Goal: Task Accomplishment & Management: Manage account settings

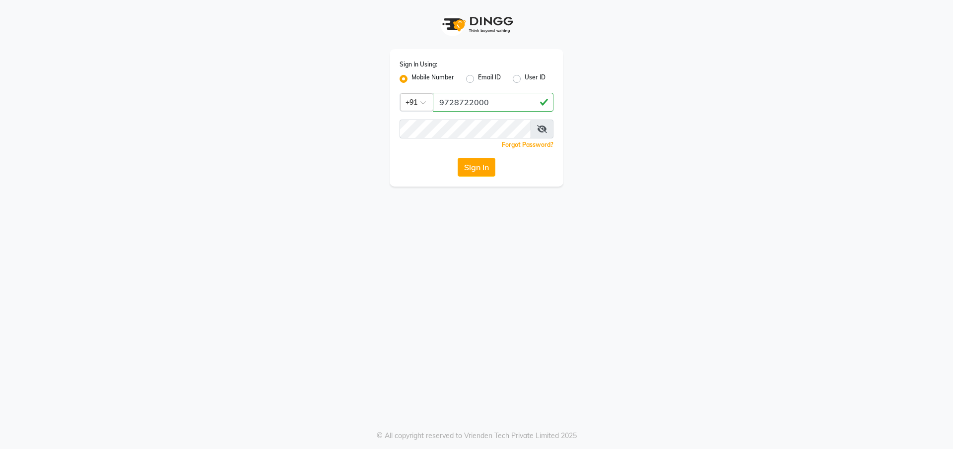
type input "9728722000"
click at [546, 131] on span at bounding box center [542, 129] width 23 height 19
click at [543, 130] on icon at bounding box center [542, 129] width 10 height 8
click at [480, 161] on button "Sign In" at bounding box center [477, 167] width 38 height 19
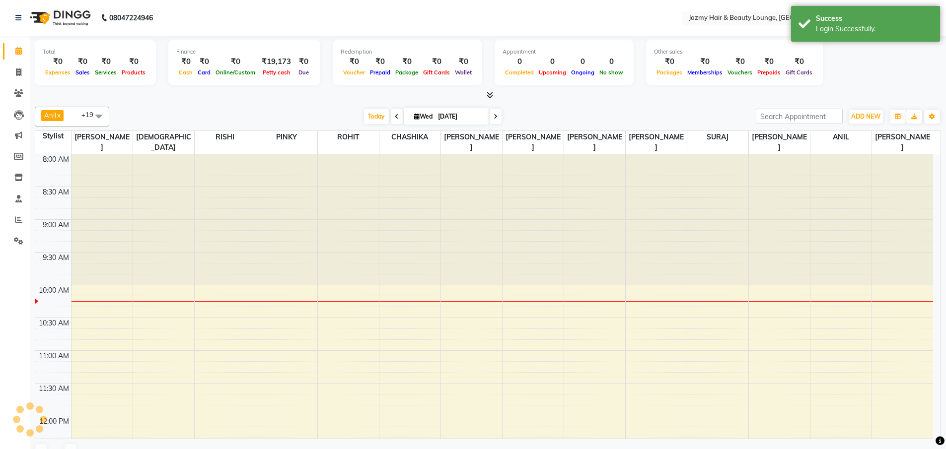
select select "en"
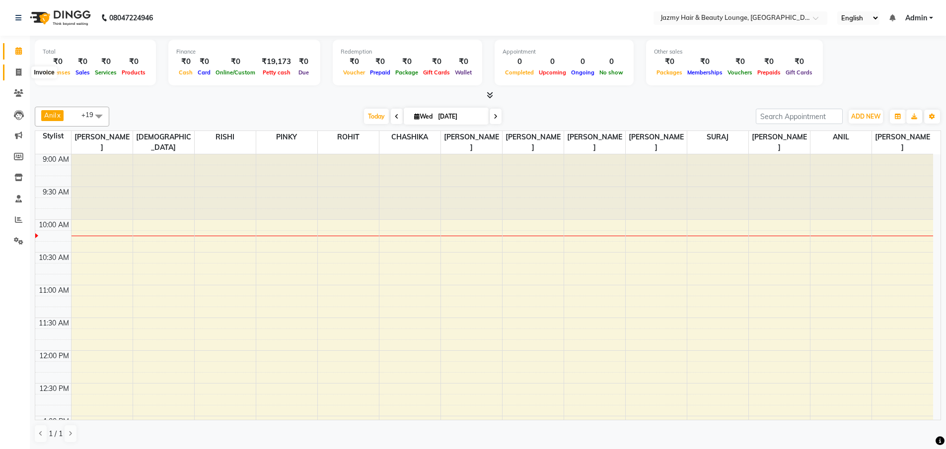
click at [20, 73] on icon at bounding box center [18, 72] width 5 height 7
select select "service"
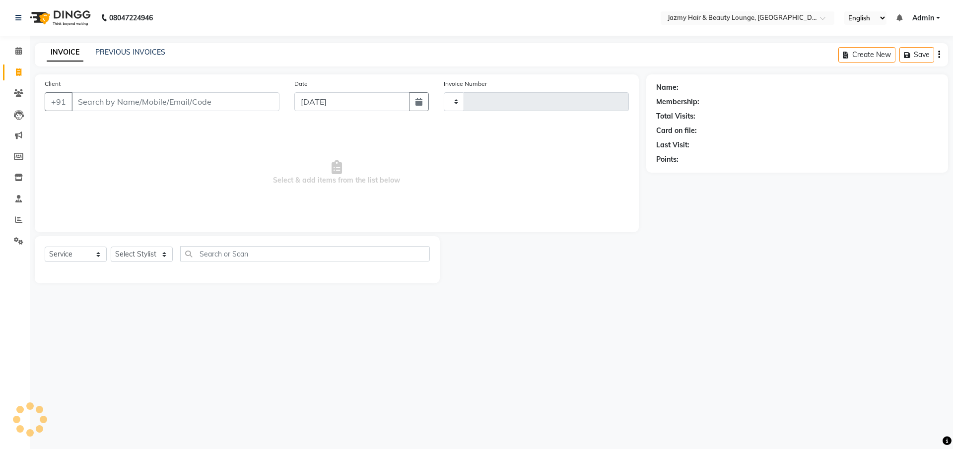
type input "2632"
select select "759"
click at [139, 51] on link "PREVIOUS INVOICES" at bounding box center [130, 52] width 70 height 9
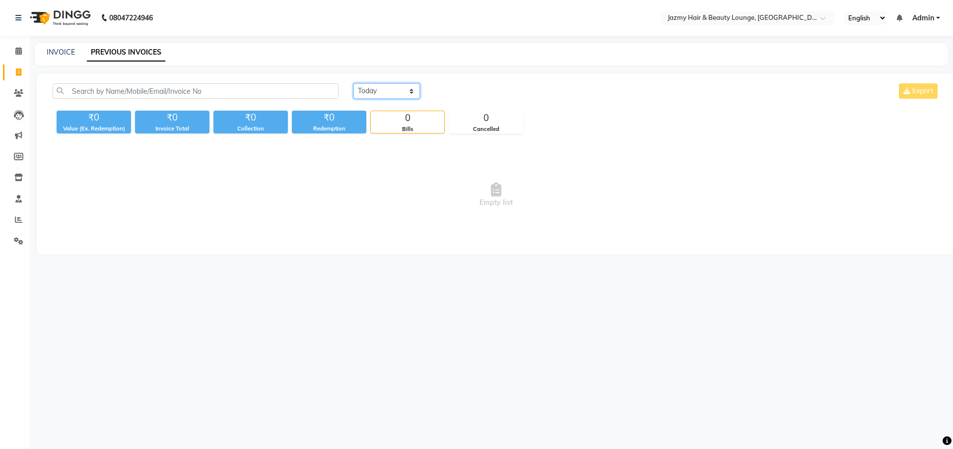
click at [366, 85] on select "[DATE] [DATE] Custom Range" at bounding box center [386, 90] width 67 height 15
select select "[DATE]"
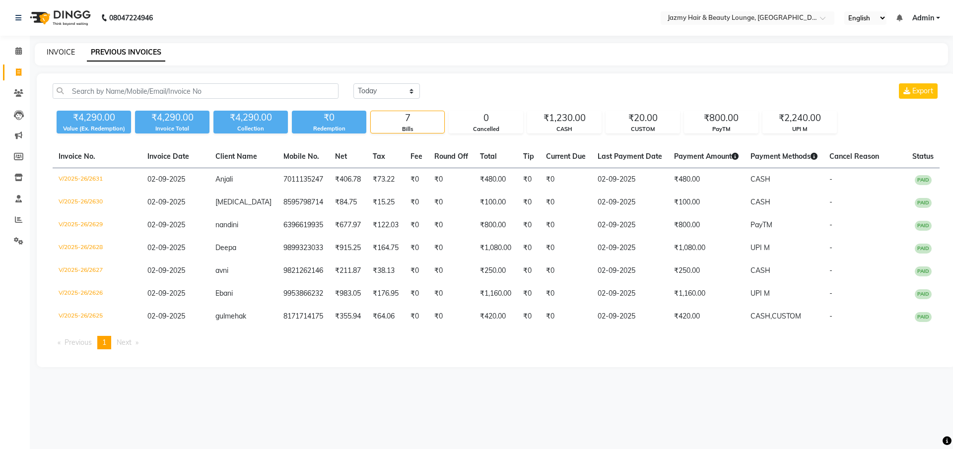
click at [55, 52] on link "INVOICE" at bounding box center [61, 52] width 28 height 9
select select "service"
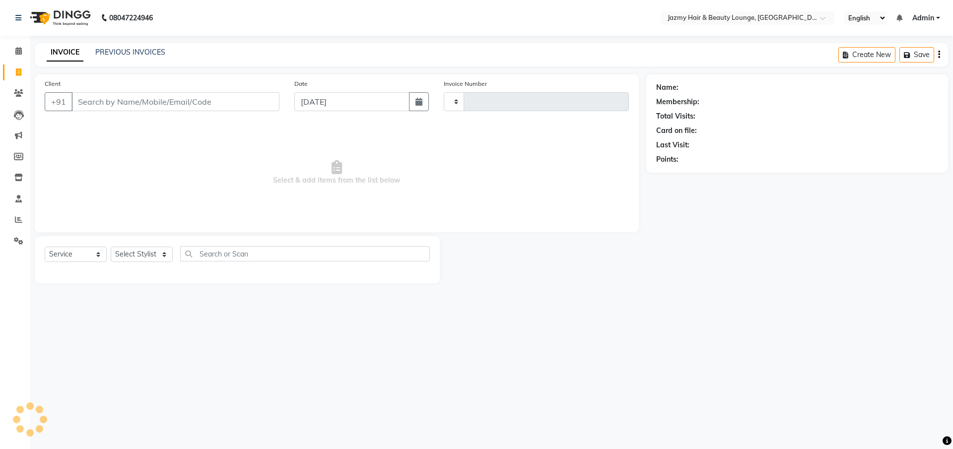
type input "2632"
select select "759"
click at [105, 100] on input "Client" at bounding box center [175, 101] width 208 height 19
type input "7011135247"
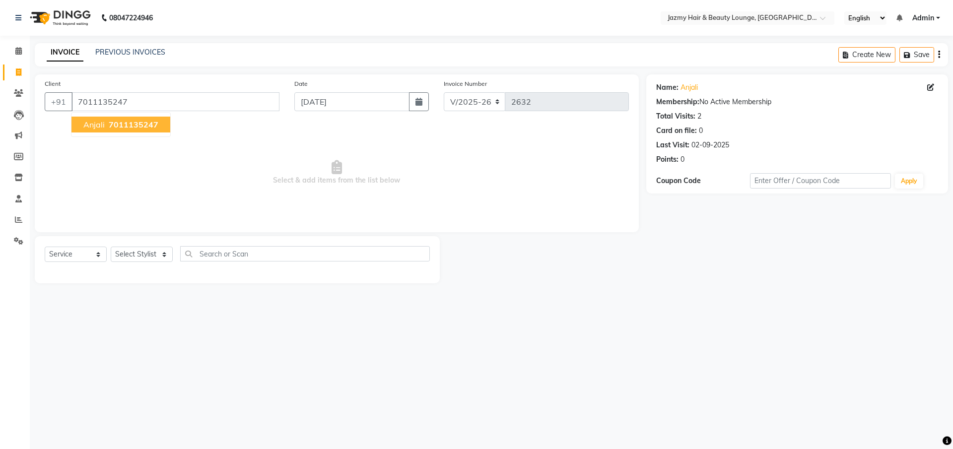
click at [147, 124] on span "7011135247" at bounding box center [134, 125] width 50 height 10
click at [133, 257] on select "Select Stylist AMIT [PERSON_NAME] [PERSON_NAME] CHASHIKA [PERSON_NAME] [PERSON_…" at bounding box center [142, 254] width 62 height 15
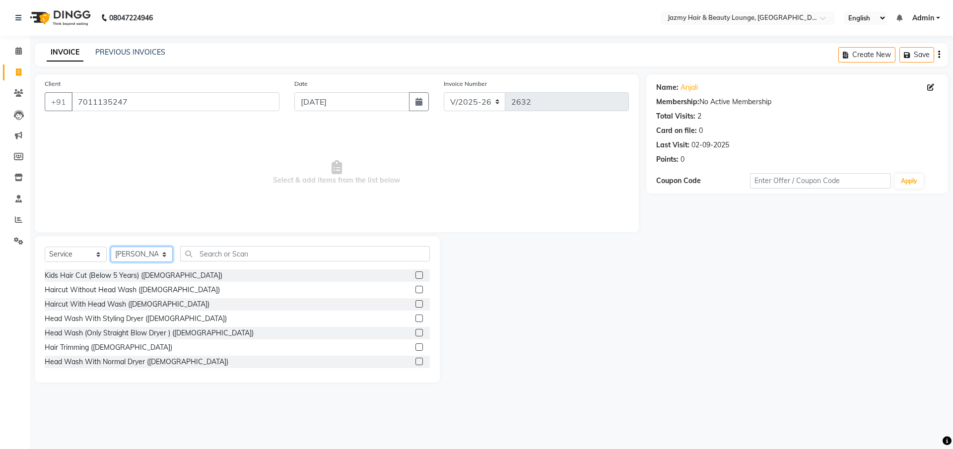
click at [148, 258] on select "Select Stylist AMIT [PERSON_NAME] [PERSON_NAME] CHASHIKA [PERSON_NAME] [PERSON_…" at bounding box center [142, 254] width 62 height 15
select select "75469"
click at [215, 263] on div "Select Service Product Membership Package Voucher Prepaid Gift Card Select Styl…" at bounding box center [237, 257] width 385 height 23
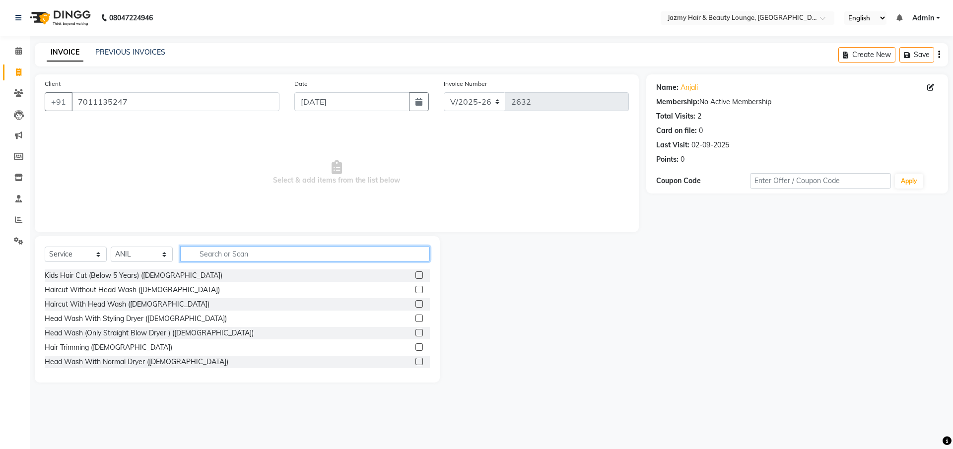
click at [217, 258] on input "text" at bounding box center [305, 253] width 250 height 15
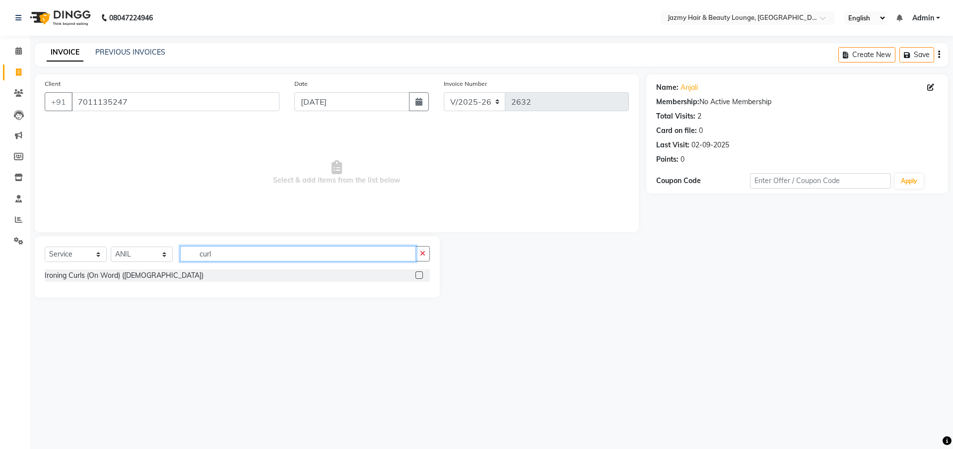
type input "curl"
click at [421, 276] on label at bounding box center [419, 275] width 7 height 7
click at [421, 276] on input "checkbox" at bounding box center [419, 276] width 6 height 6
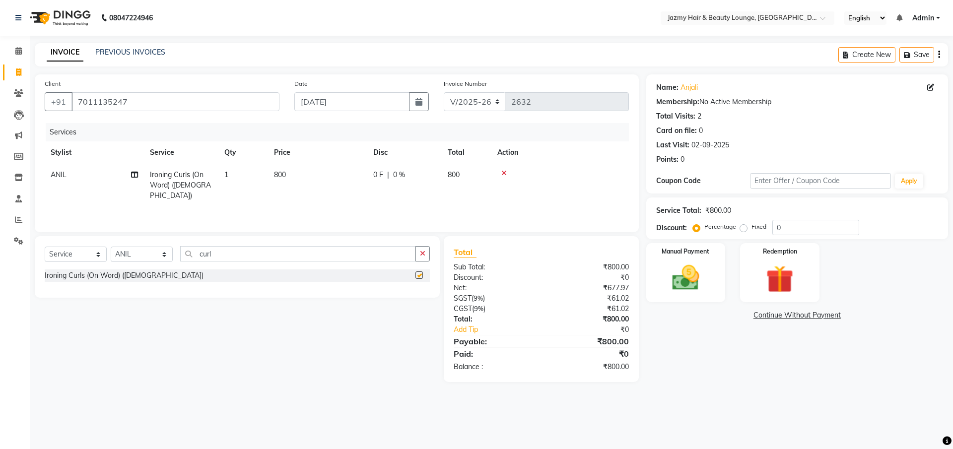
checkbox input "false"
click at [291, 166] on td "800" at bounding box center [317, 185] width 99 height 43
select select "75469"
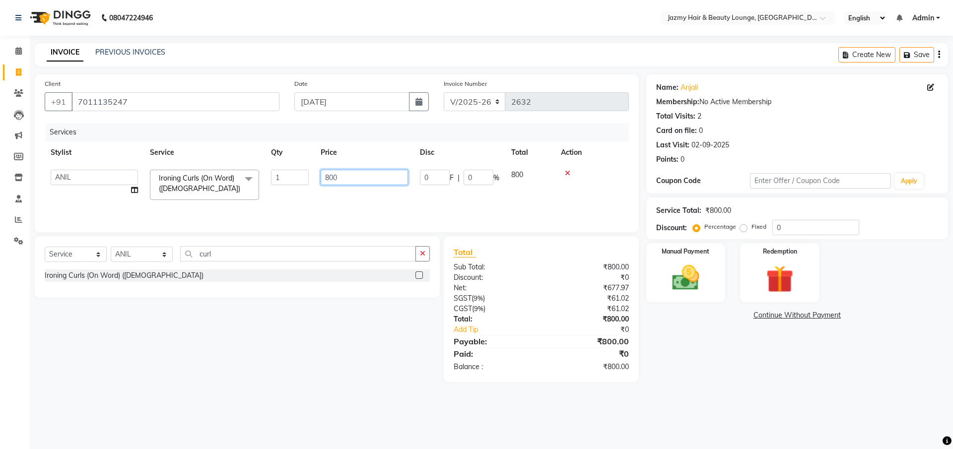
drag, startPoint x: 369, startPoint y: 179, endPoint x: 273, endPoint y: 168, distance: 97.4
click at [273, 168] on tr "AMIT [PERSON_NAME] [PERSON_NAME] CHASHIKA [PERSON_NAME] [PERSON_NAME] [PERSON_N…" at bounding box center [337, 185] width 584 height 42
type input "1000"
click at [127, 254] on select "Select Stylist AMIT [PERSON_NAME] [PERSON_NAME] CHASHIKA [PERSON_NAME] [PERSON_…" at bounding box center [142, 254] width 62 height 15
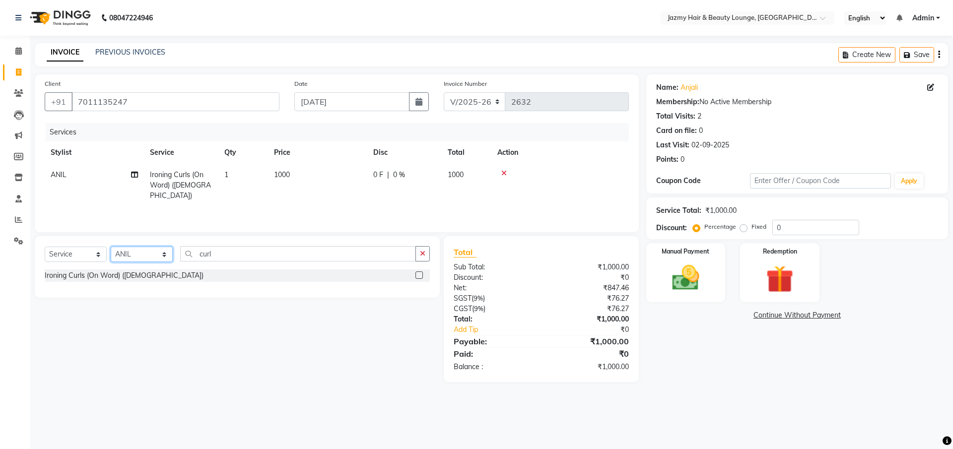
select select "12167"
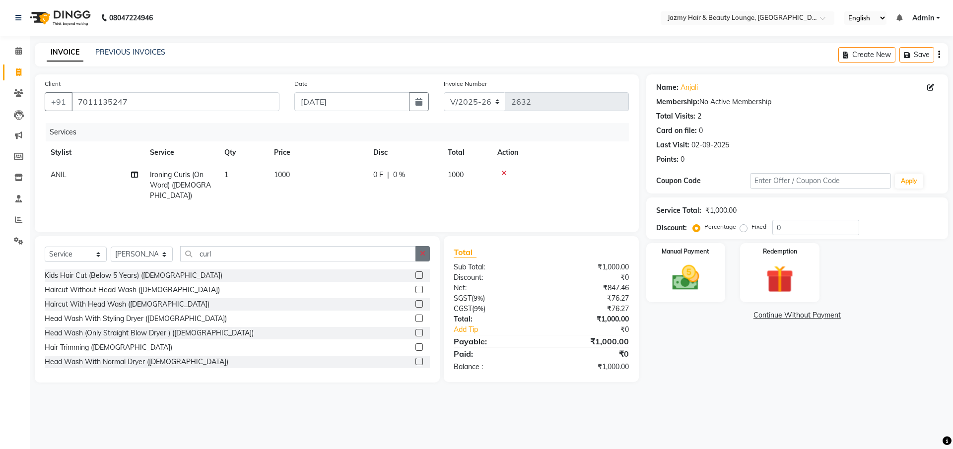
click at [420, 251] on button "button" at bounding box center [423, 253] width 14 height 15
click at [415, 255] on input "text" at bounding box center [305, 253] width 250 height 15
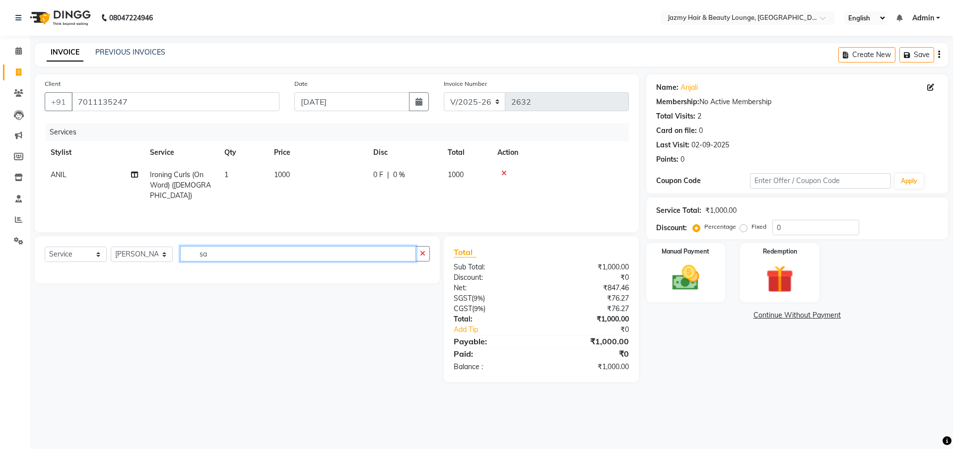
type input "s"
type input "drap"
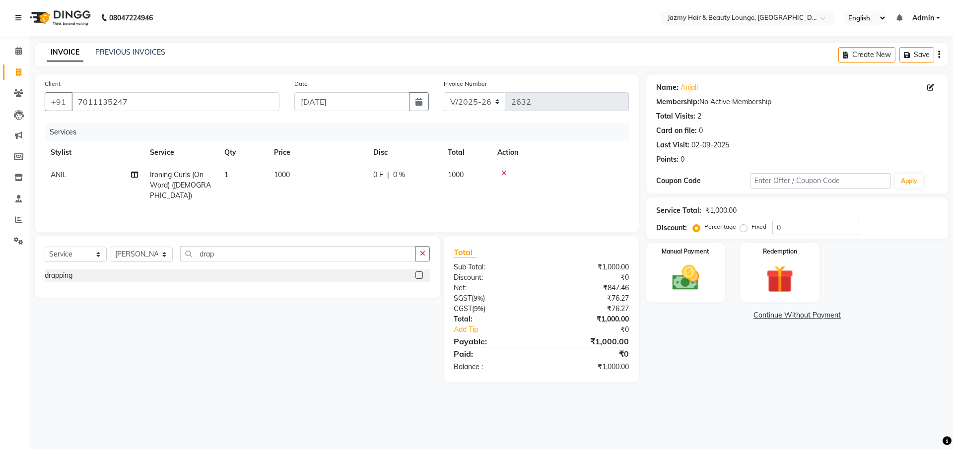
click at [421, 275] on label at bounding box center [419, 275] width 7 height 7
click at [421, 275] on input "checkbox" at bounding box center [419, 276] width 6 height 6
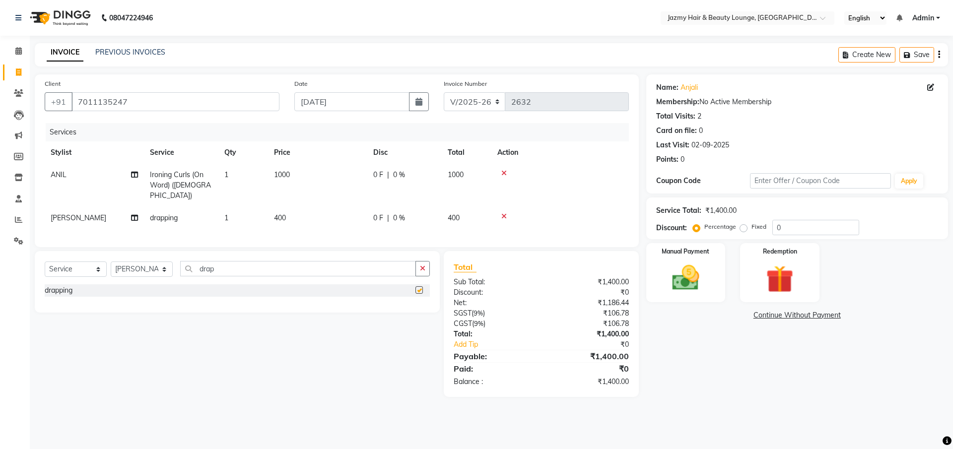
checkbox input "false"
click at [73, 173] on td "ANIL" at bounding box center [94, 185] width 99 height 43
select select "75469"
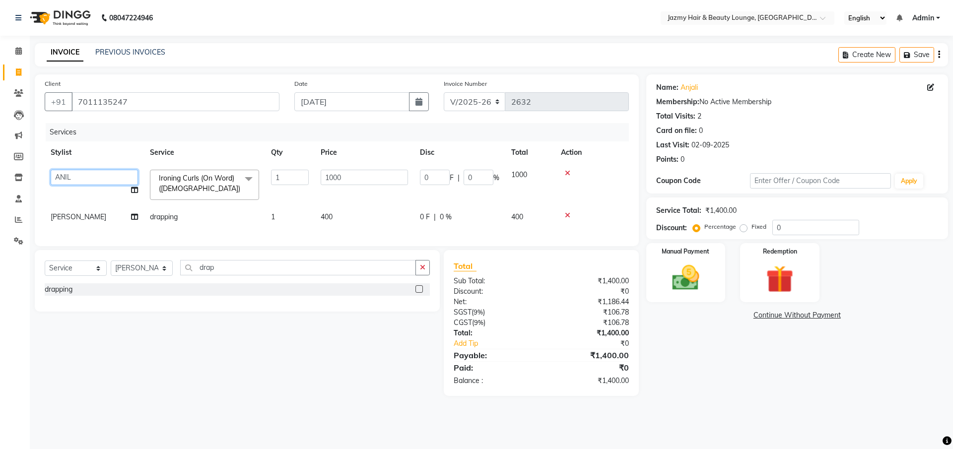
click at [72, 173] on select "AMIT [PERSON_NAME] [PERSON_NAME] CHASHIKA [PERSON_NAME] [PERSON_NAME] [PERSON_N…" at bounding box center [94, 177] width 87 height 15
click at [285, 352] on div "Select Service Product Membership Package Voucher Prepaid Gift Card Select Styl…" at bounding box center [233, 323] width 413 height 146
click at [697, 256] on div "Manual Payment" at bounding box center [685, 272] width 82 height 61
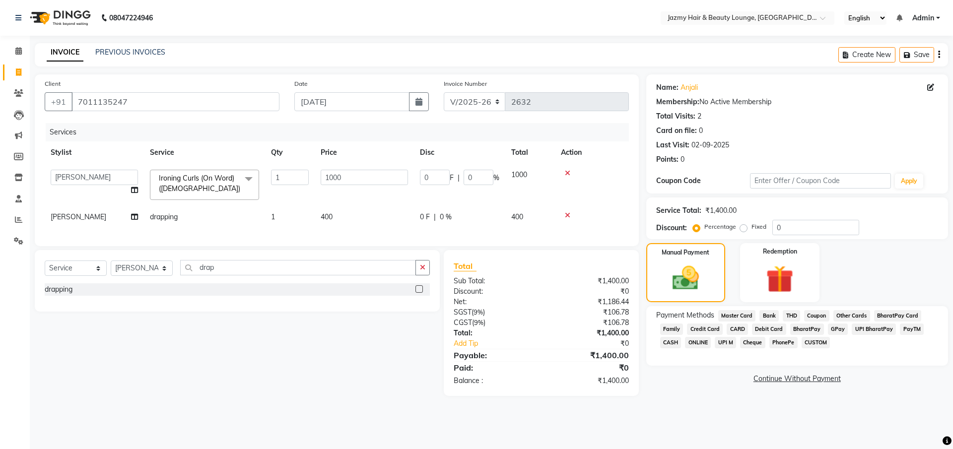
click at [666, 345] on span "CASH" at bounding box center [670, 342] width 21 height 11
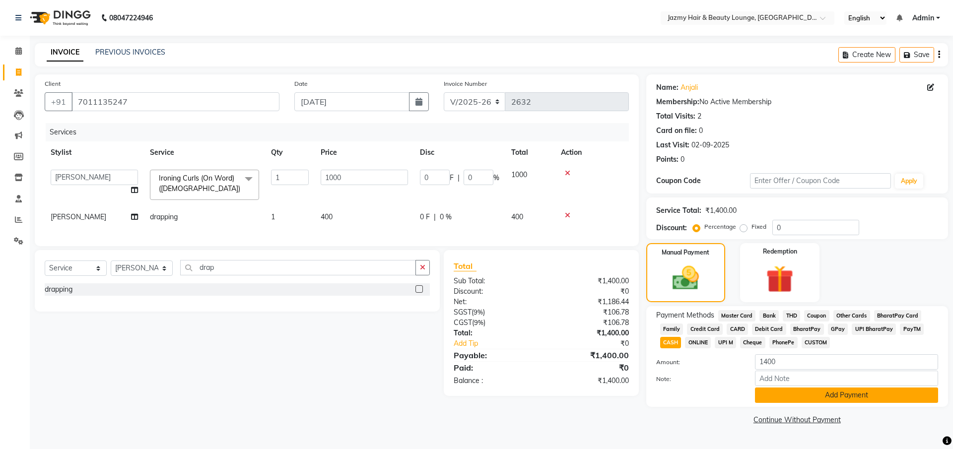
click at [784, 401] on button "Add Payment" at bounding box center [846, 395] width 183 height 15
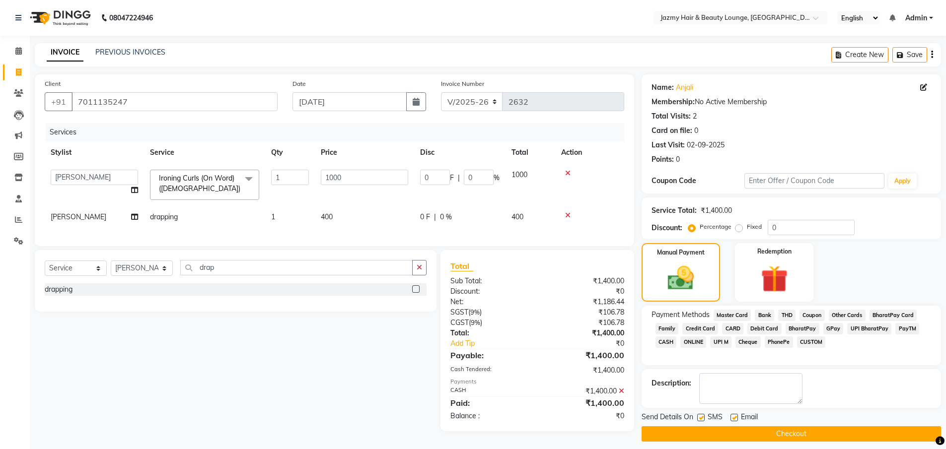
click at [756, 432] on button "Checkout" at bounding box center [790, 433] width 299 height 15
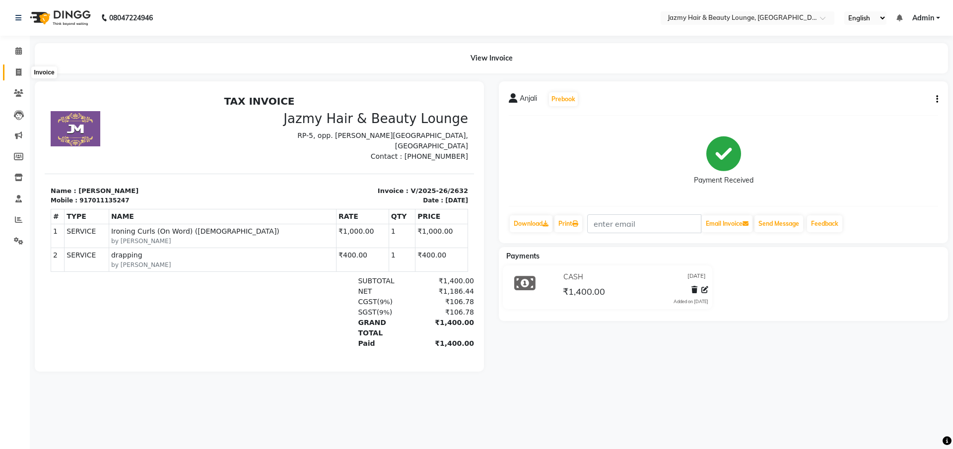
click at [16, 76] on span at bounding box center [18, 72] width 17 height 11
select select "service"
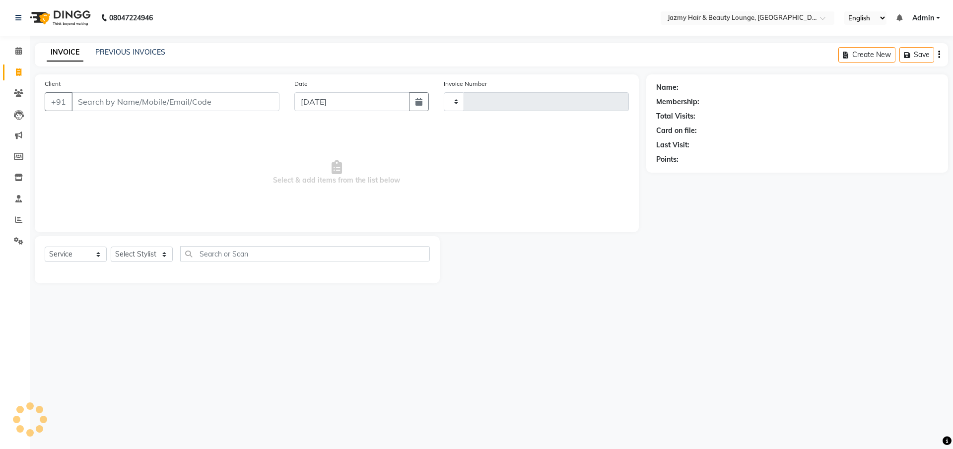
type input "2633"
select select "759"
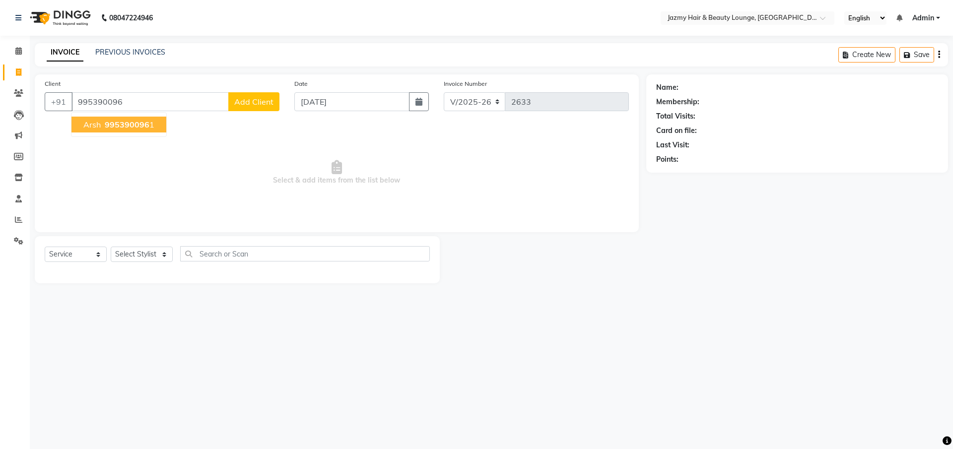
click at [131, 130] on button "Arsh 995390096 1" at bounding box center [118, 125] width 95 height 16
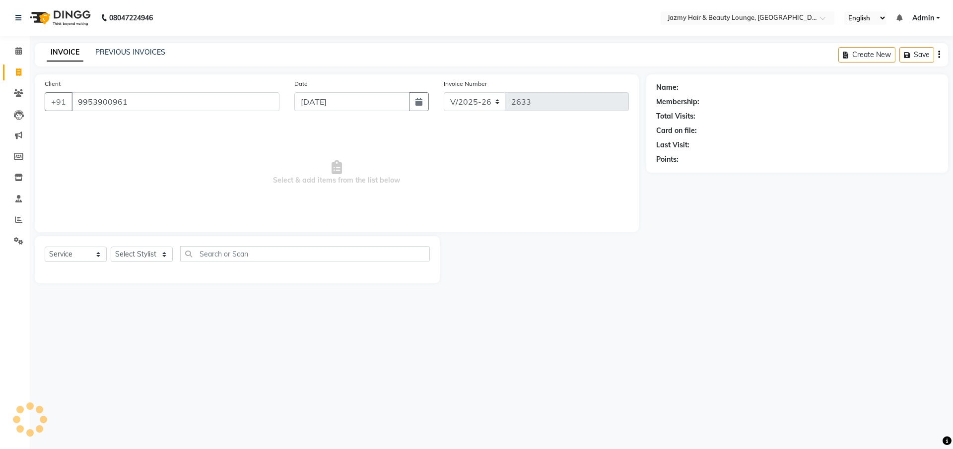
type input "9953900961"
click at [141, 253] on select "Select Stylist AMIT [PERSON_NAME] [PERSON_NAME] CHASHIKA [PERSON_NAME] [PERSON_…" at bounding box center [142, 254] width 62 height 15
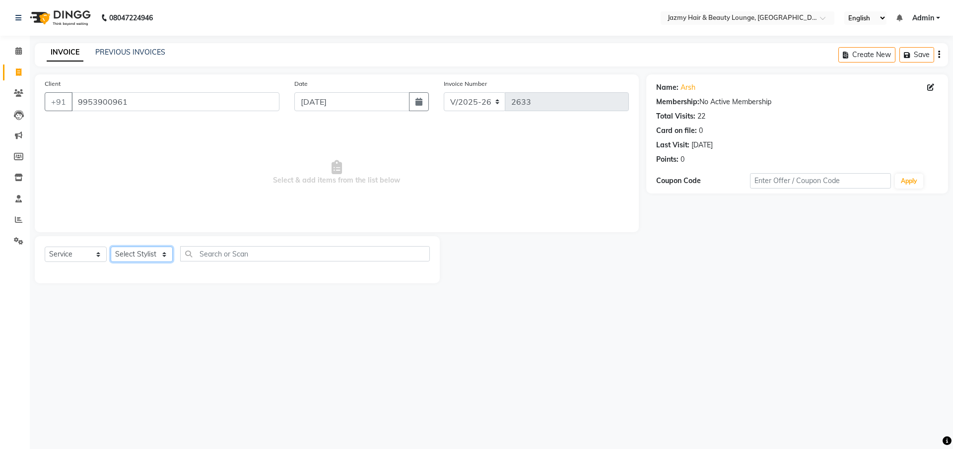
select select "46712"
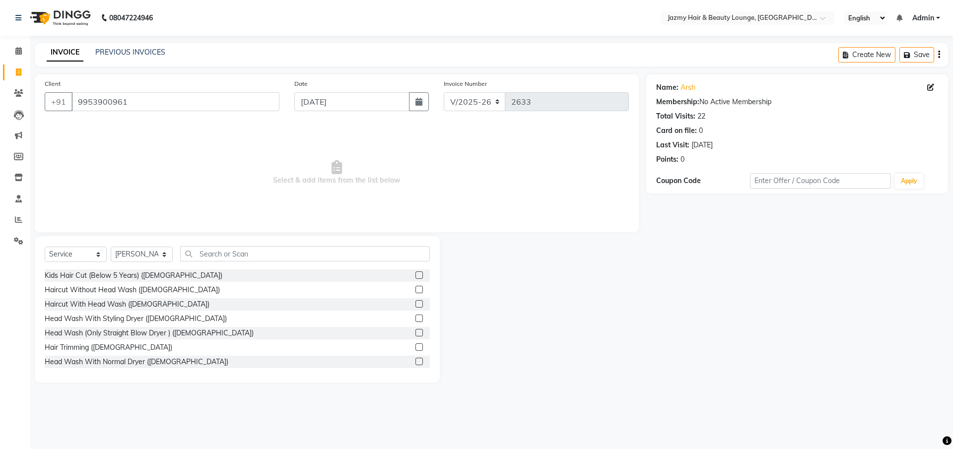
click at [282, 243] on div "Select Service Product Membership Package Voucher Prepaid Gift Card Select Styl…" at bounding box center [237, 309] width 405 height 146
click at [281, 246] on input "text" at bounding box center [305, 253] width 250 height 15
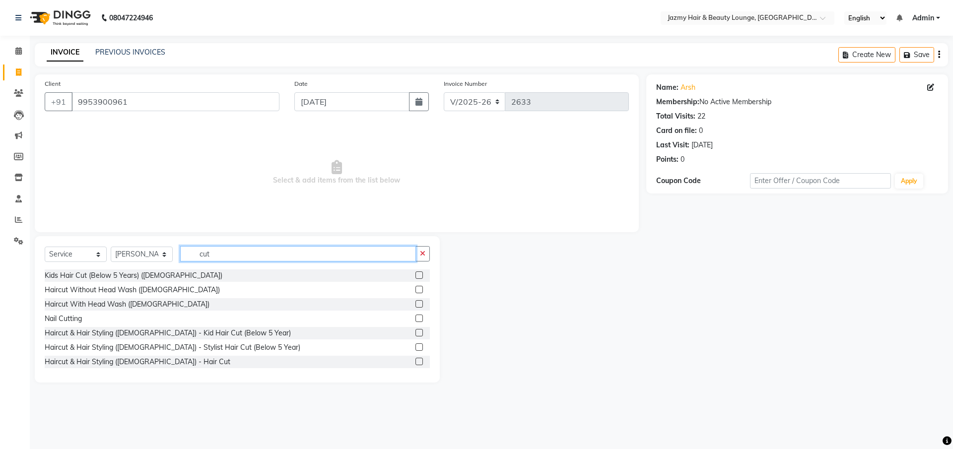
type input "cut"
click at [416, 360] on label at bounding box center [419, 361] width 7 height 7
click at [416, 360] on input "checkbox" at bounding box center [419, 362] width 6 height 6
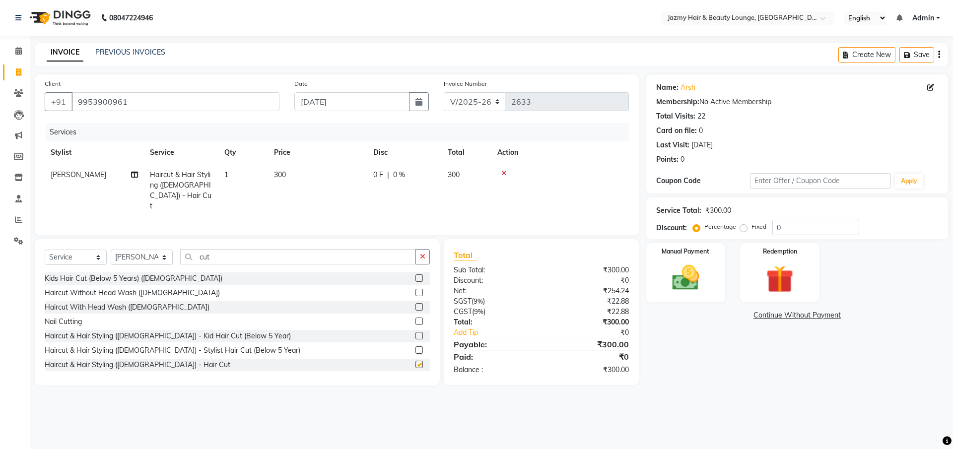
checkbox input "false"
click at [290, 168] on td "300" at bounding box center [317, 191] width 99 height 54
select select "46712"
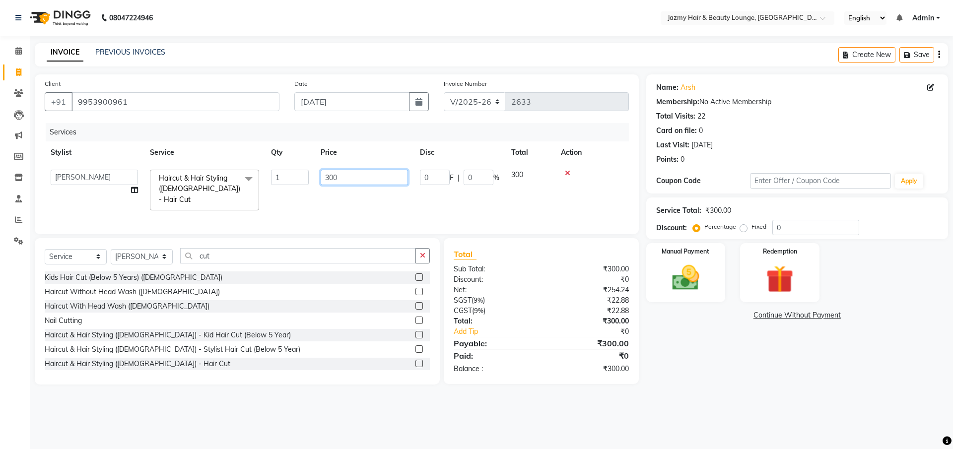
drag, startPoint x: 349, startPoint y: 172, endPoint x: 312, endPoint y: 160, distance: 39.1
click at [312, 160] on table "Stylist Service Qty Price Disc Total Action AMIT [PERSON_NAME] [PERSON_NAME] CH…" at bounding box center [337, 178] width 584 height 75
click at [334, 172] on input "300" at bounding box center [364, 177] width 87 height 15
type input "400"
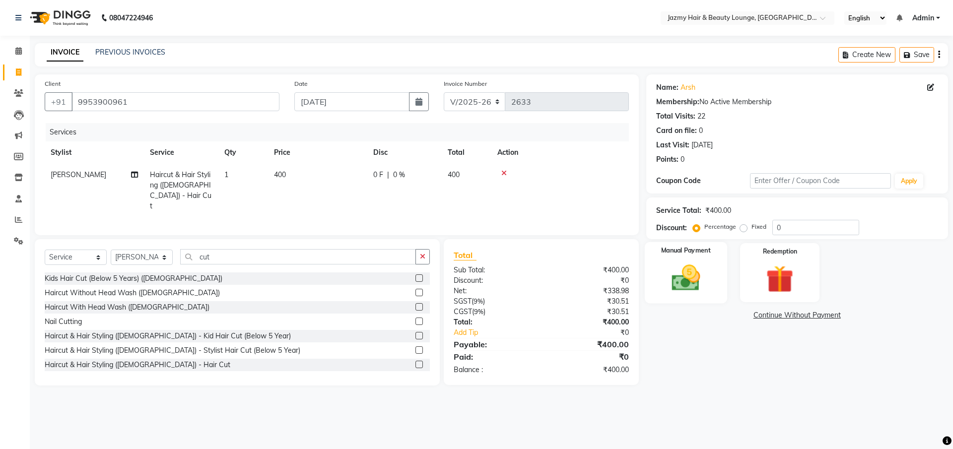
click at [669, 269] on img at bounding box center [686, 278] width 46 height 33
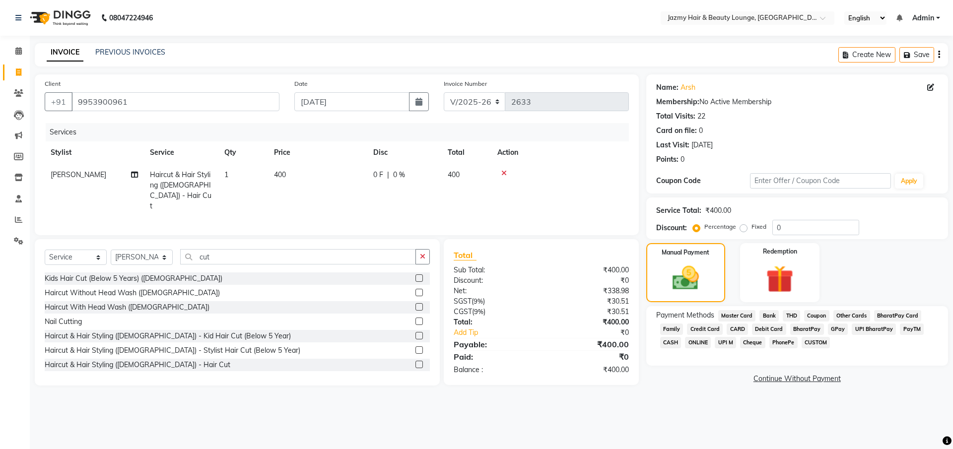
click at [674, 342] on span "CASH" at bounding box center [670, 342] width 21 height 11
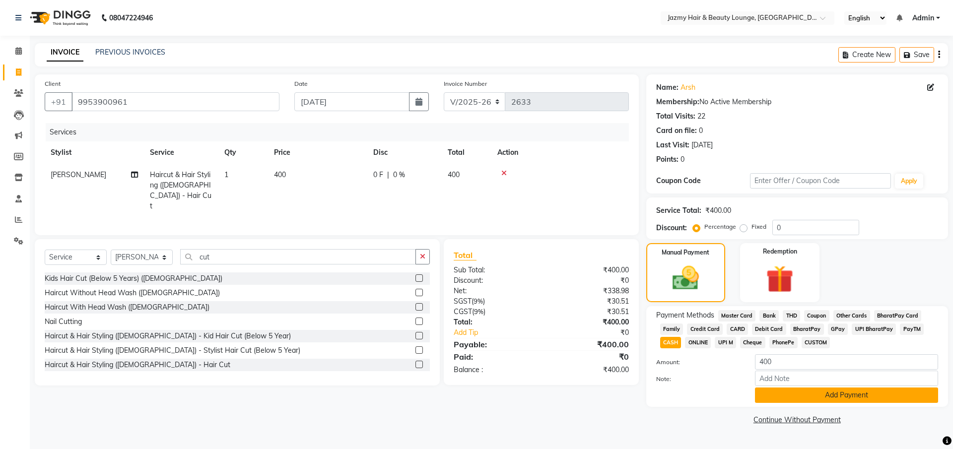
click at [838, 389] on button "Add Payment" at bounding box center [846, 395] width 183 height 15
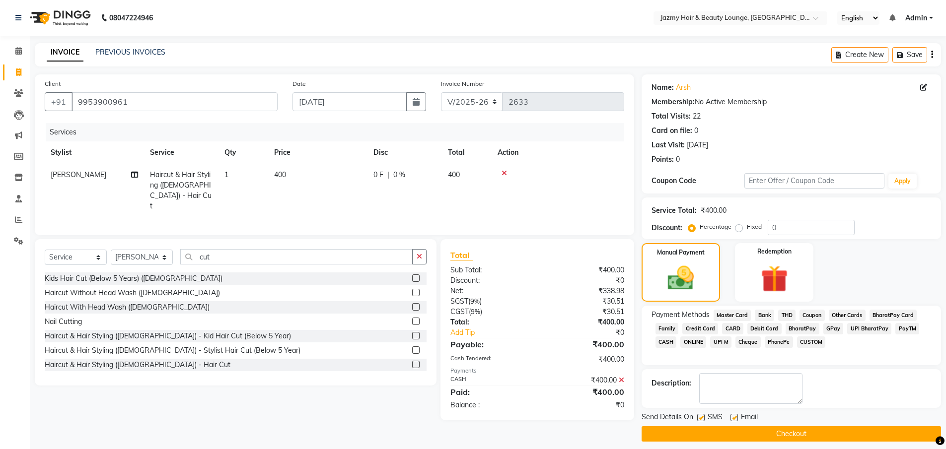
click at [804, 434] on button "Checkout" at bounding box center [790, 433] width 299 height 15
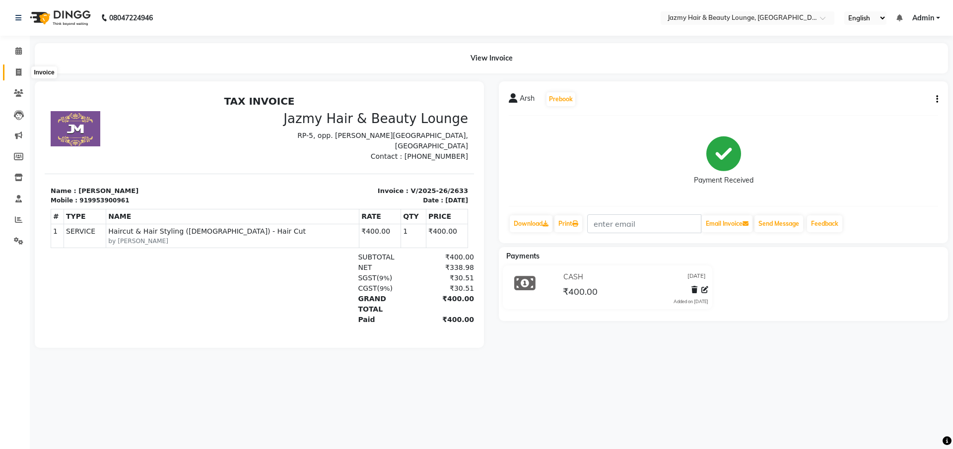
click at [12, 70] on span at bounding box center [18, 72] width 17 height 11
select select "service"
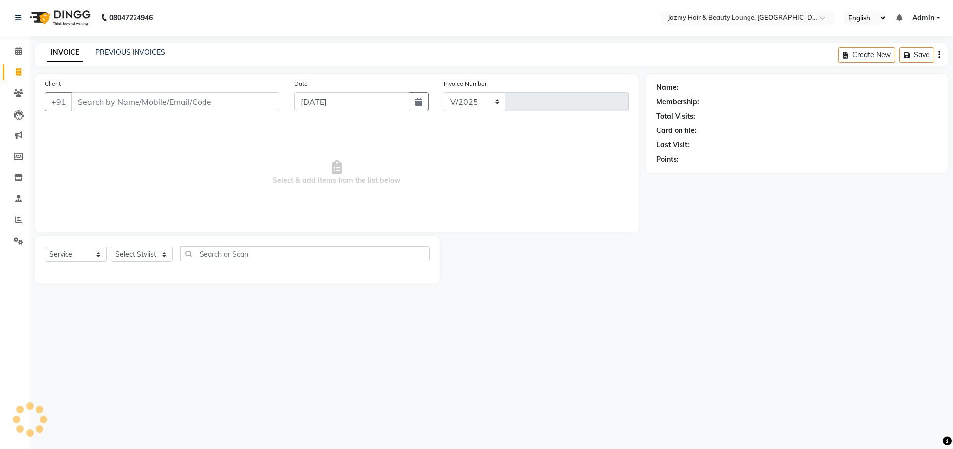
select select "759"
type input "2634"
click at [139, 51] on link "PREVIOUS INVOICES" at bounding box center [130, 52] width 70 height 9
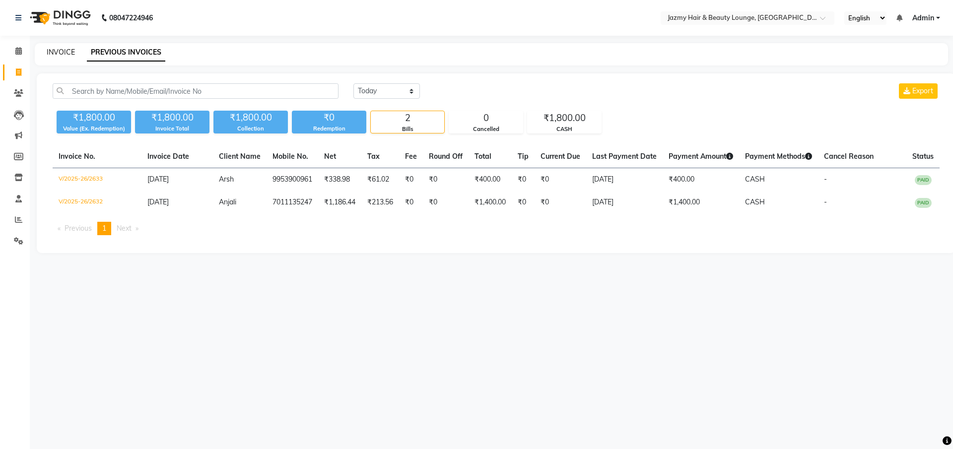
click at [56, 48] on link "INVOICE" at bounding box center [61, 52] width 28 height 9
select select "service"
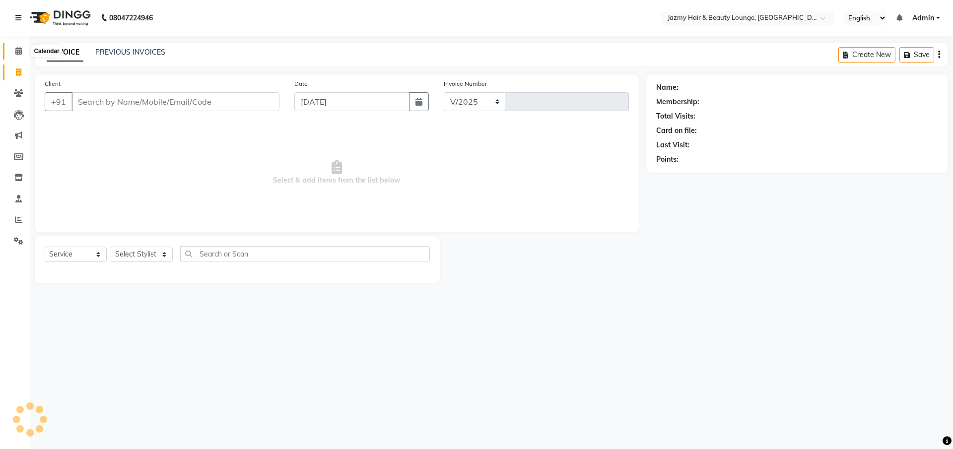
select select "759"
type input "2634"
click at [10, 55] on span at bounding box center [18, 51] width 17 height 11
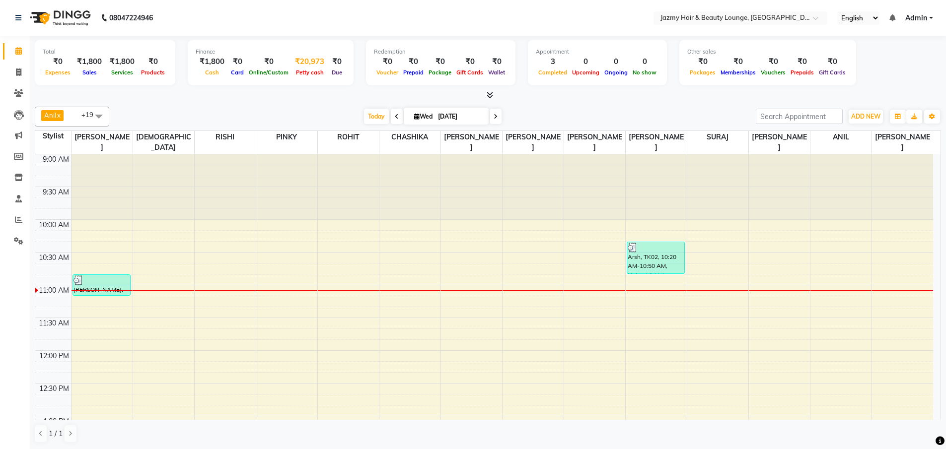
click at [300, 61] on div "₹20,973" at bounding box center [309, 61] width 37 height 11
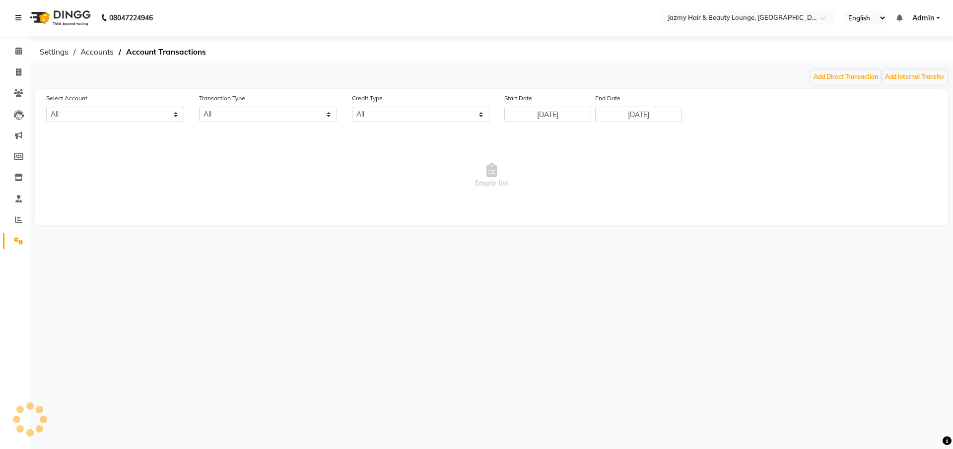
select select "2354"
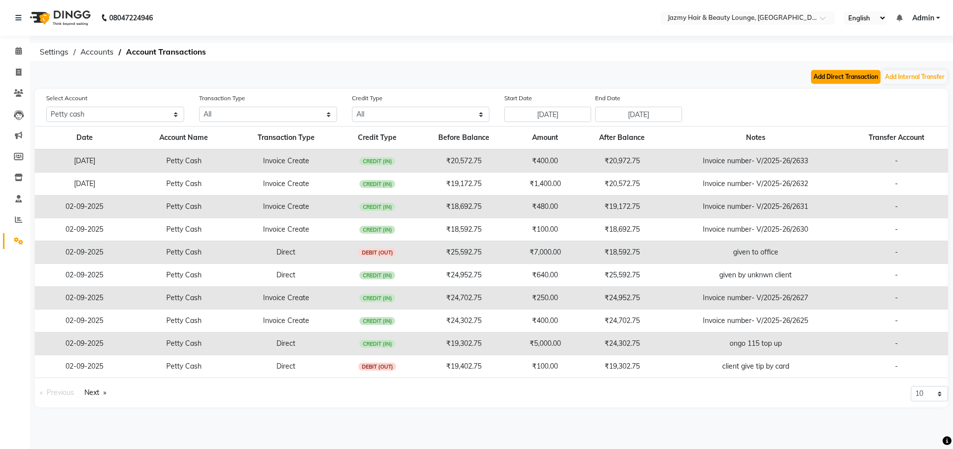
click at [858, 81] on button "Add Direct Transaction" at bounding box center [846, 77] width 70 height 14
select select "direct"
select select "2354"
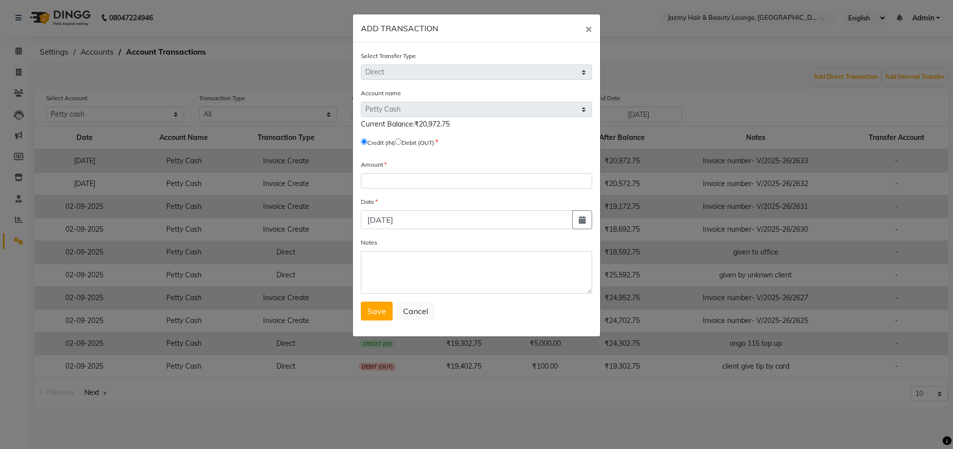
click at [402, 143] on input "radio" at bounding box center [398, 142] width 6 height 6
radio input "true"
click at [390, 183] on input "number" at bounding box center [476, 180] width 231 height 15
type input "171"
type textarea "Milk"
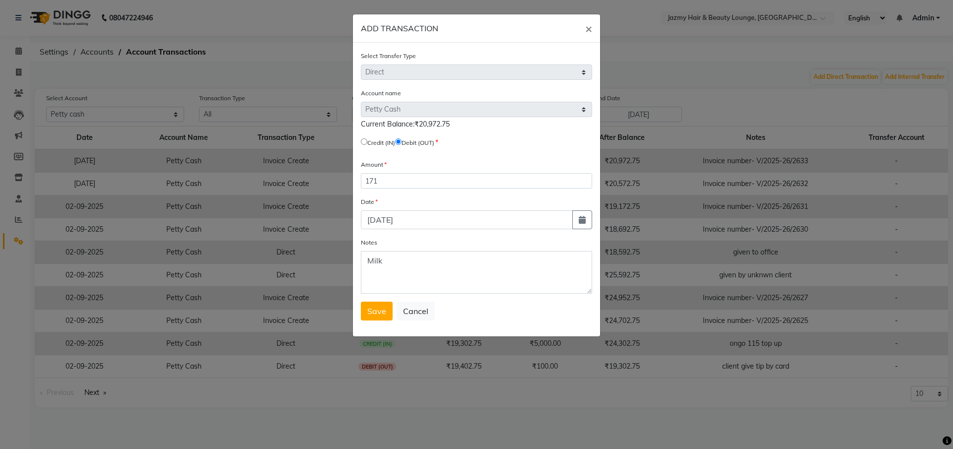
click at [383, 325] on div "Select Transfer Type Select Direct Internal Account name Select Default Account…" at bounding box center [476, 190] width 247 height 294
click at [384, 310] on span "Save" at bounding box center [376, 311] width 19 height 10
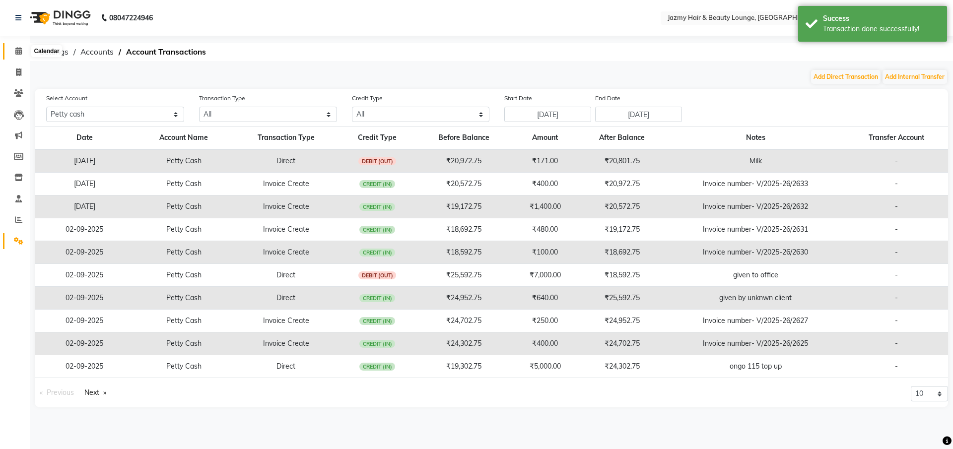
click at [21, 56] on span at bounding box center [18, 51] width 17 height 11
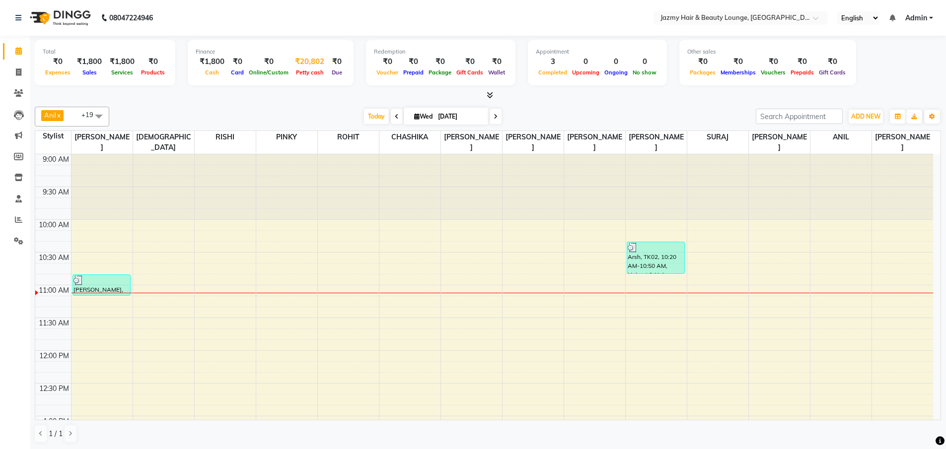
click at [291, 61] on div "₹20,802" at bounding box center [309, 61] width 37 height 11
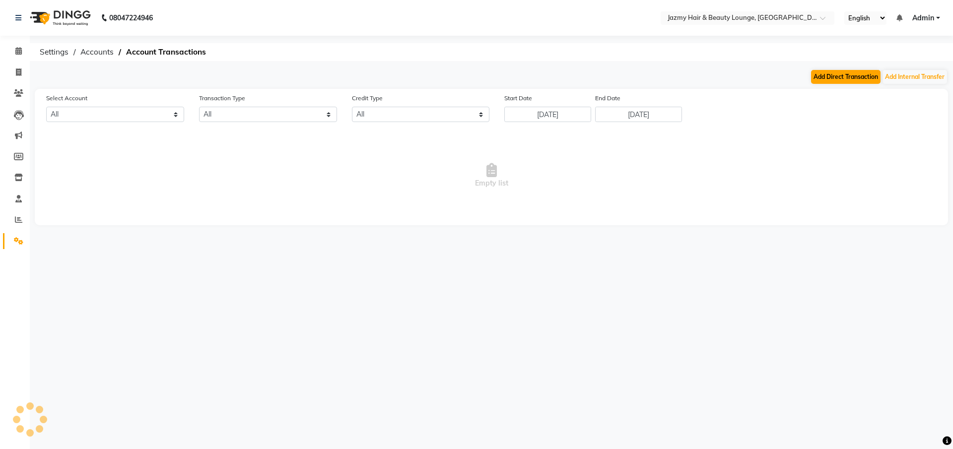
select select "2354"
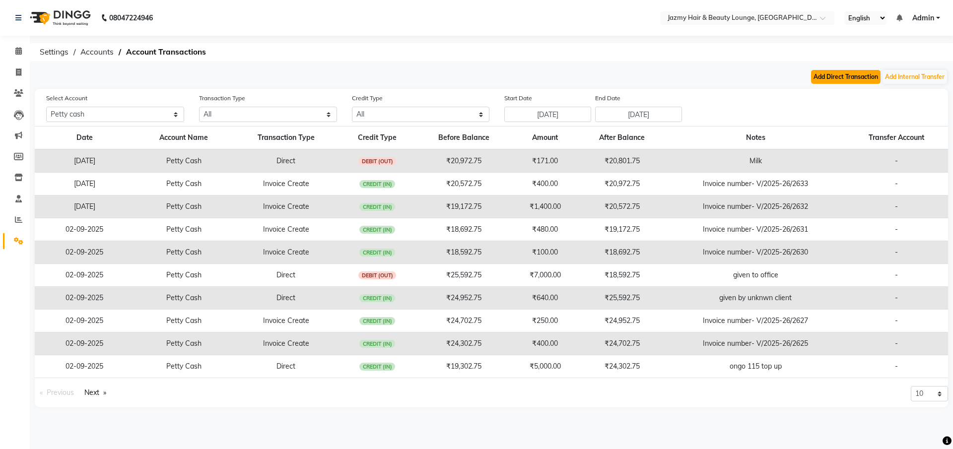
click at [868, 77] on button "Add Direct Transaction" at bounding box center [846, 77] width 70 height 14
select select "direct"
select select "2354"
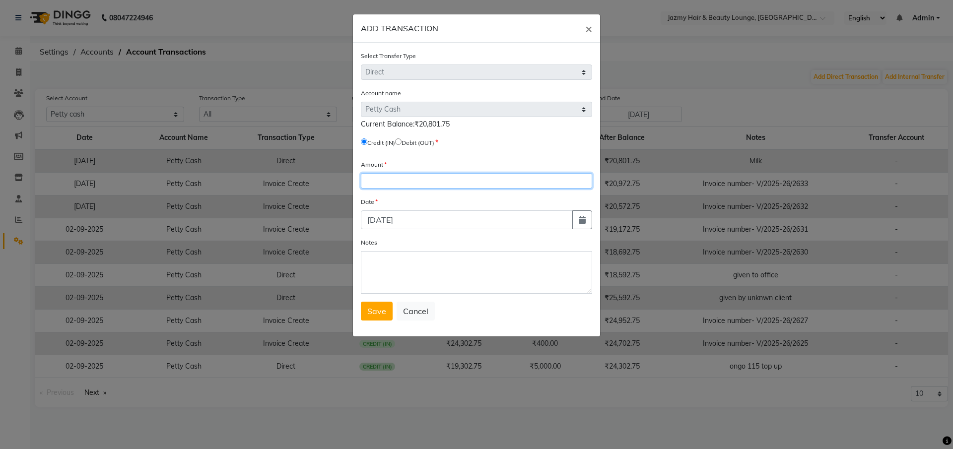
click at [425, 183] on input "number" at bounding box center [476, 180] width 231 height 15
type input "20"
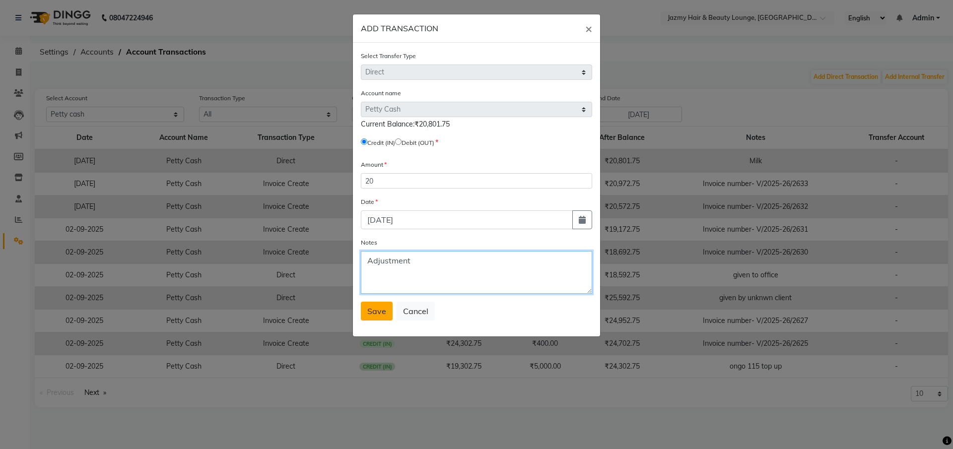
type textarea "Adjustment"
click at [382, 319] on button "Save" at bounding box center [377, 311] width 32 height 19
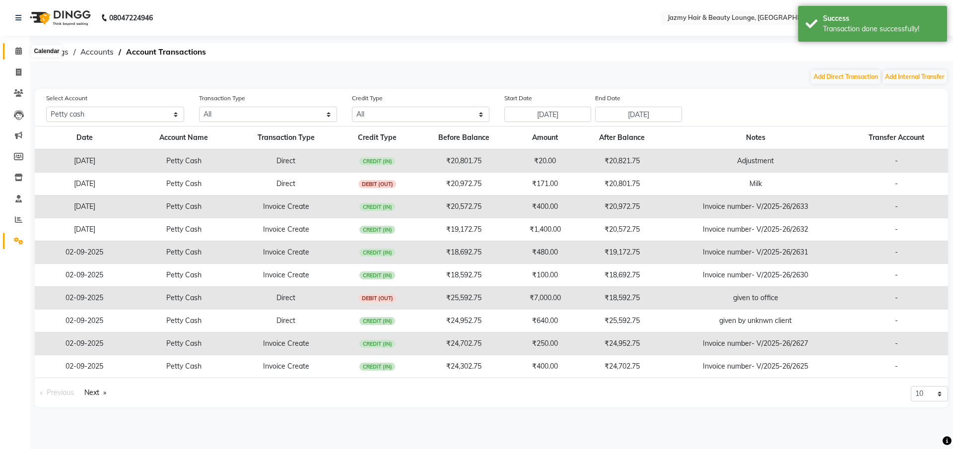
click at [21, 51] on icon at bounding box center [18, 50] width 6 height 7
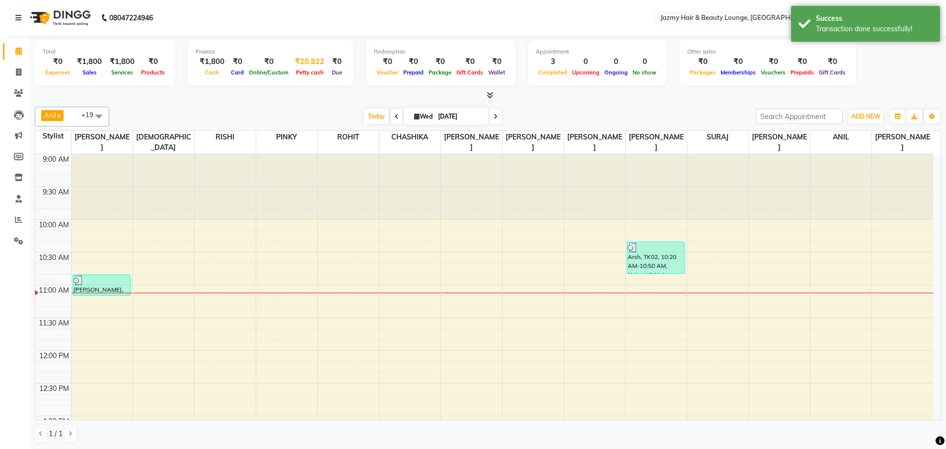
click at [300, 69] on span "Petty cash" at bounding box center [309, 72] width 33 height 7
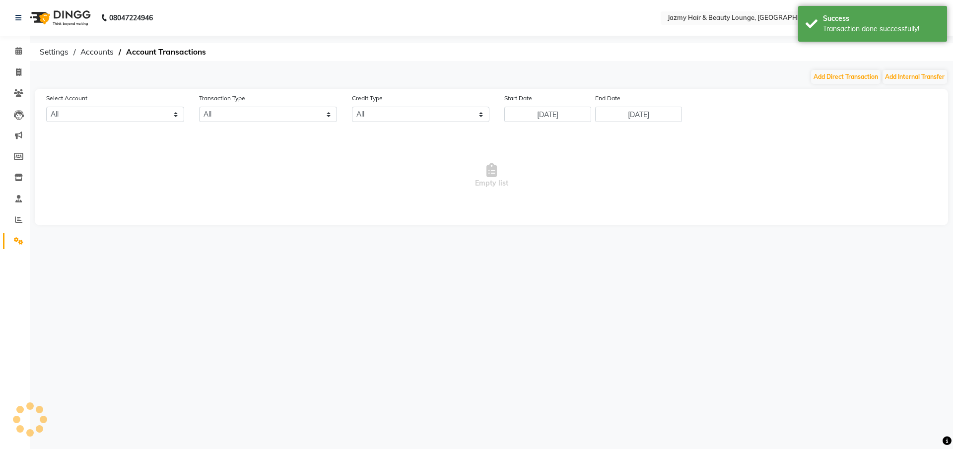
select select "2354"
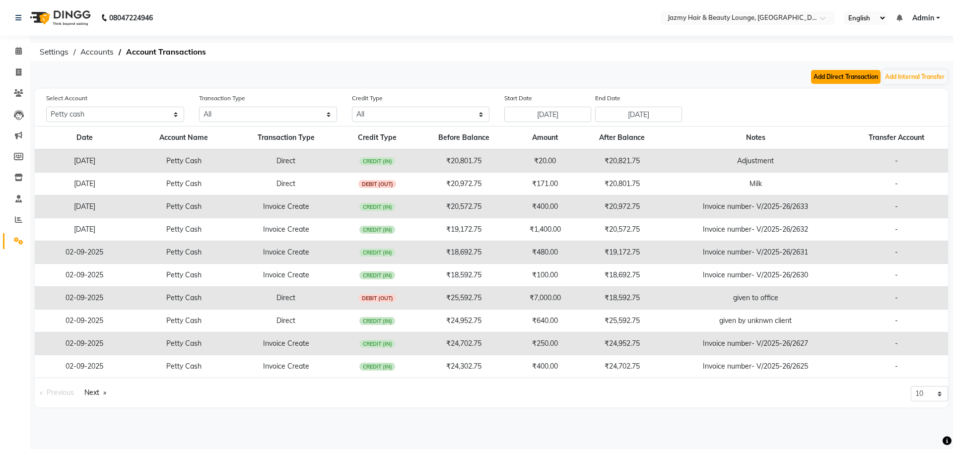
click at [861, 81] on button "Add Direct Transaction" at bounding box center [846, 77] width 70 height 14
select select "direct"
select select "2354"
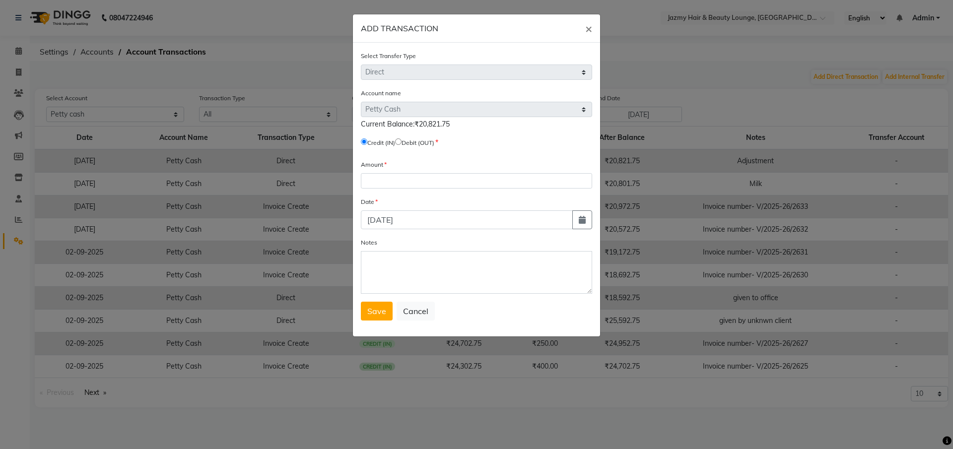
click at [402, 143] on input "radio" at bounding box center [398, 142] width 6 height 6
radio input "true"
click at [403, 182] on input "number" at bounding box center [476, 180] width 231 height 15
type input "40"
click at [425, 264] on textarea "Notes" at bounding box center [476, 272] width 231 height 43
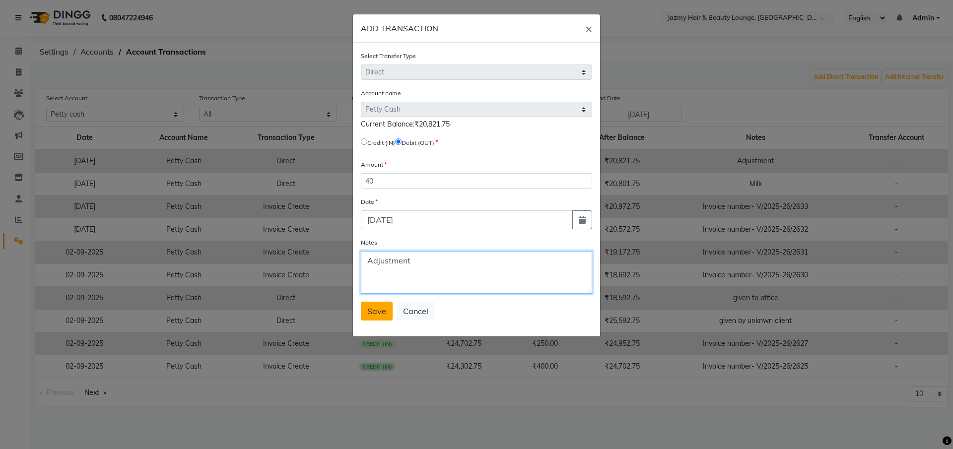
type textarea "Adjustment"
click at [391, 309] on button "Save" at bounding box center [377, 311] width 32 height 19
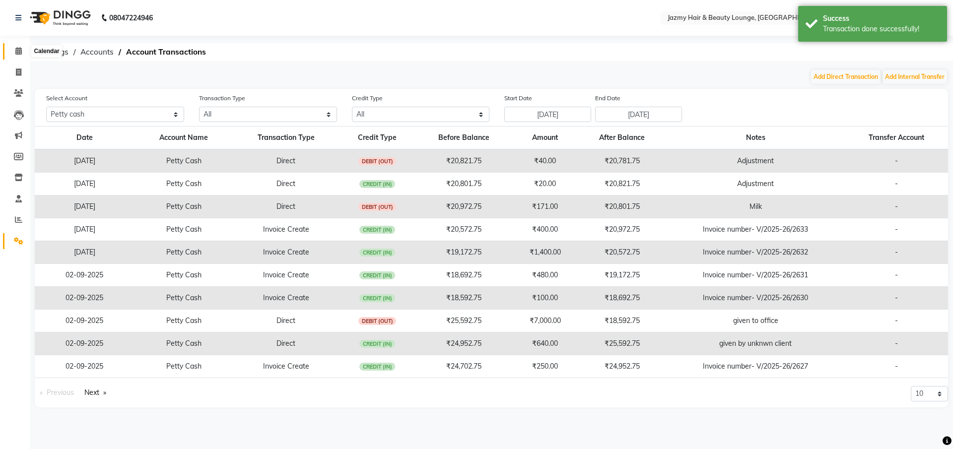
click at [22, 54] on span at bounding box center [18, 51] width 17 height 11
